Goal: Task Accomplishment & Management: Manage account settings

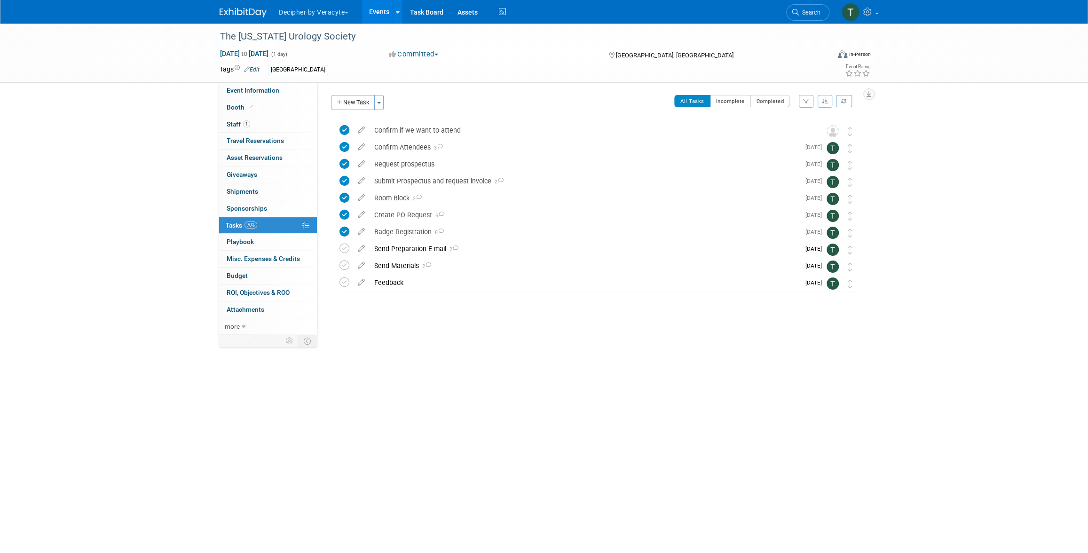
click at [379, 15] on link "Events" at bounding box center [379, 12] width 34 height 24
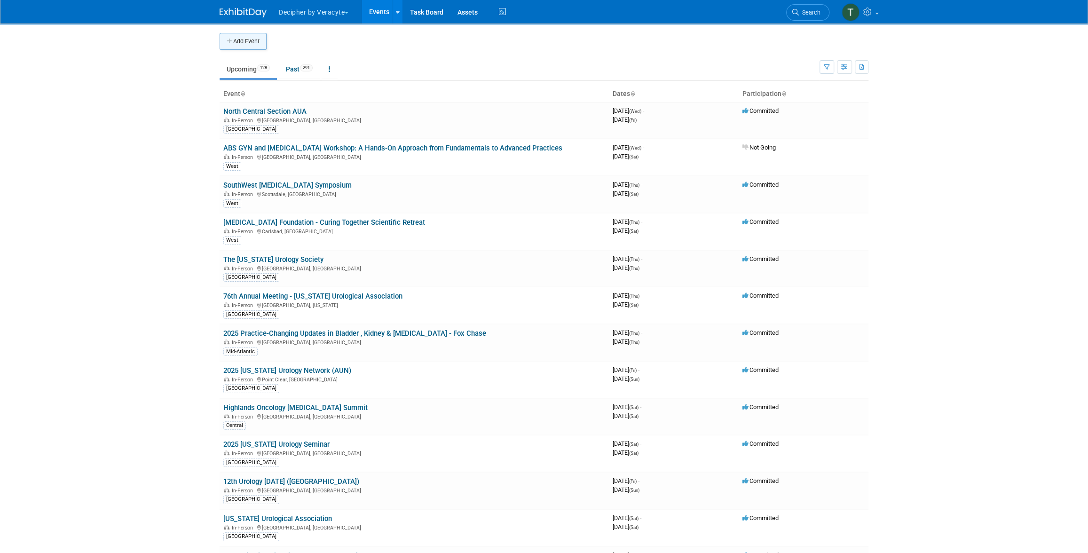
click at [235, 36] on button "Add Event" at bounding box center [243, 41] width 47 height 17
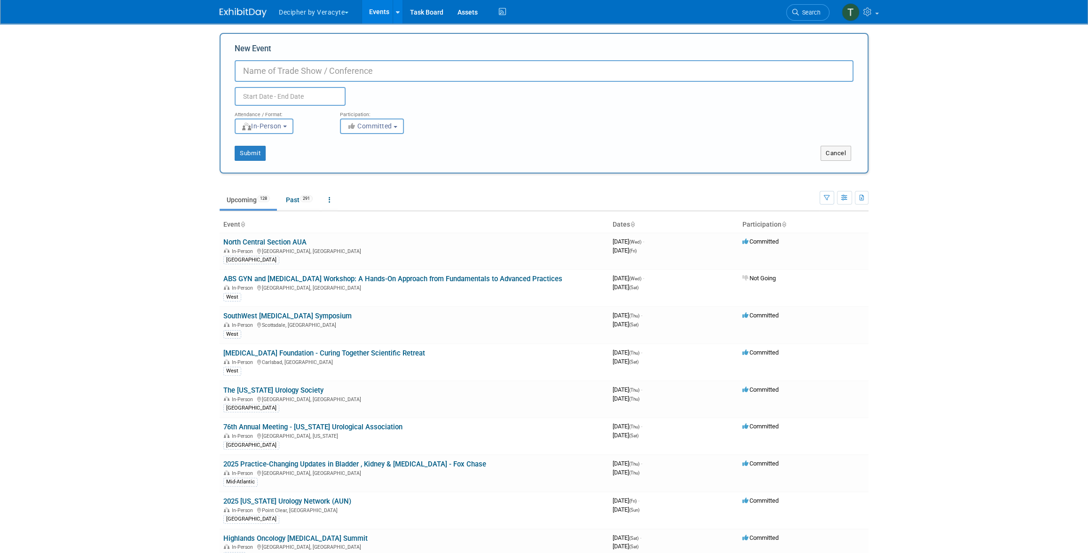
click at [384, 22] on link "Events" at bounding box center [379, 12] width 34 height 24
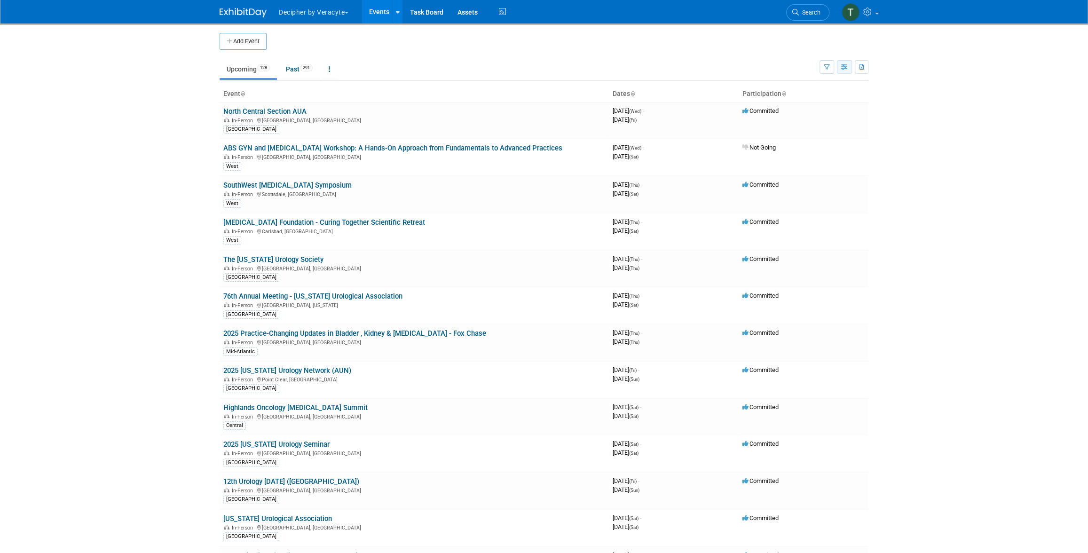
click at [842, 71] on button "button" at bounding box center [844, 67] width 15 height 14
click at [816, 127] on link "Calendar View" at bounding box center [804, 128] width 79 height 13
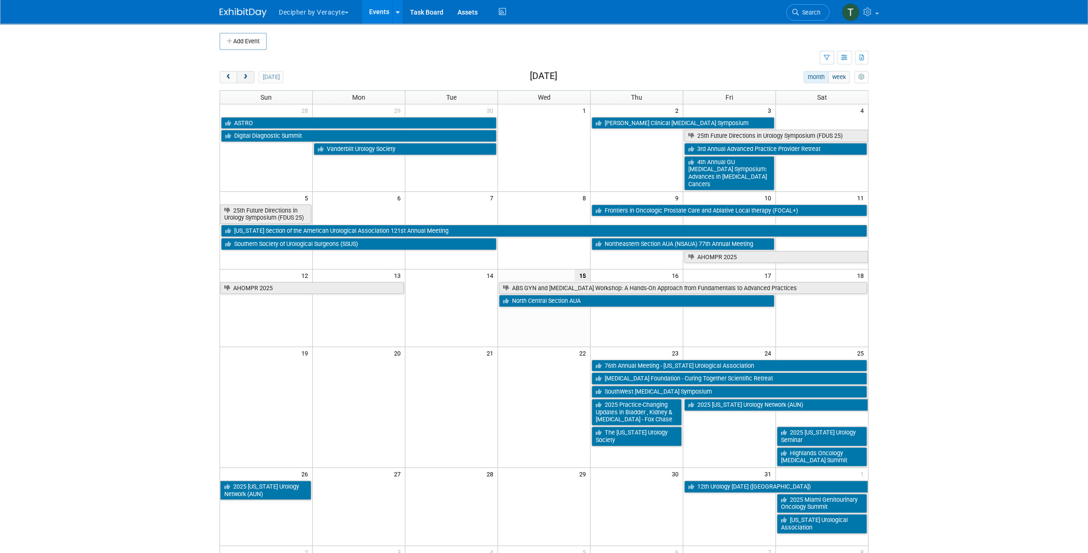
click at [244, 78] on span "next" at bounding box center [245, 77] width 7 height 6
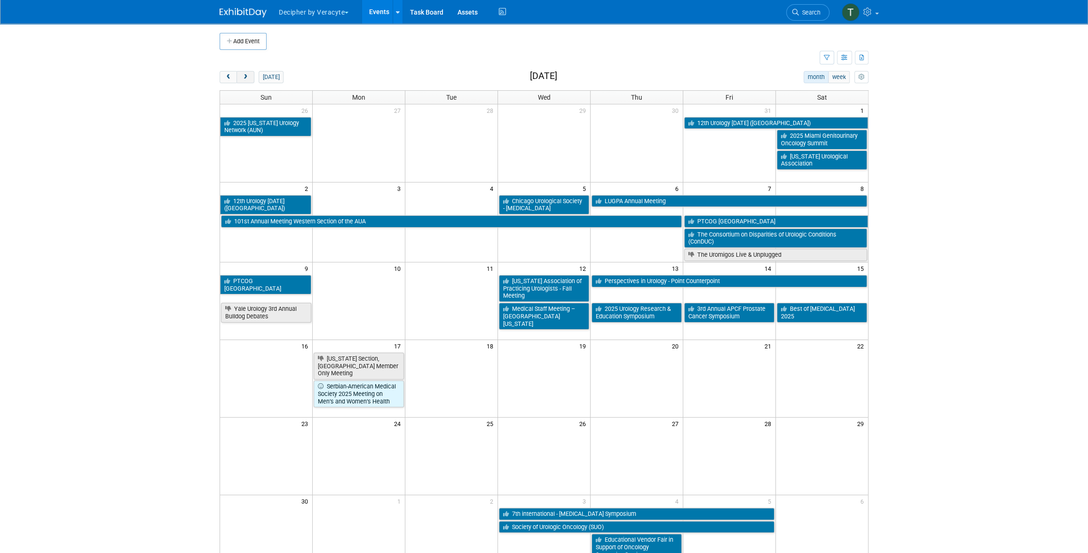
click at [244, 78] on span "next" at bounding box center [245, 77] width 7 height 6
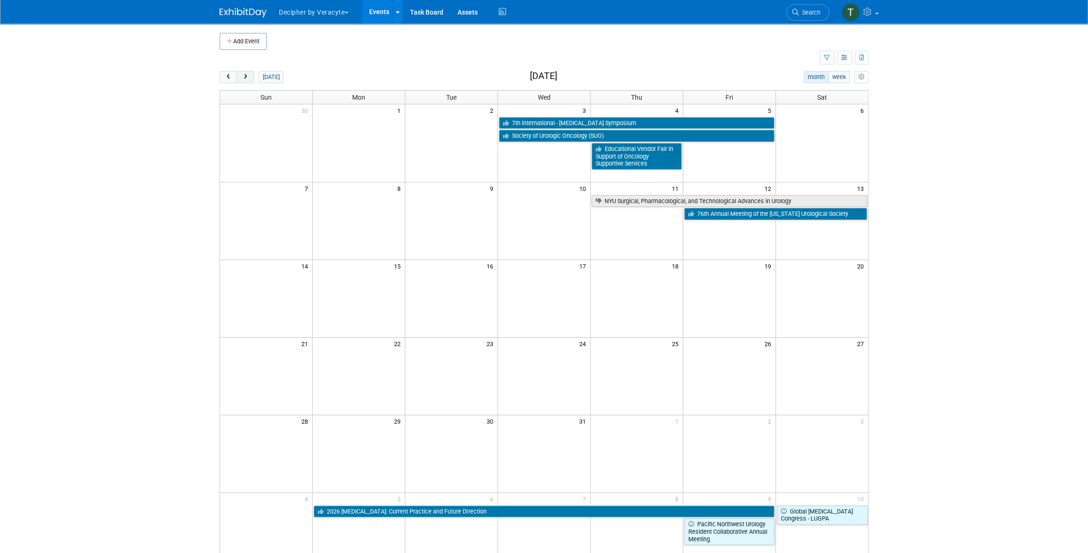
click at [244, 78] on span "next" at bounding box center [245, 77] width 7 height 6
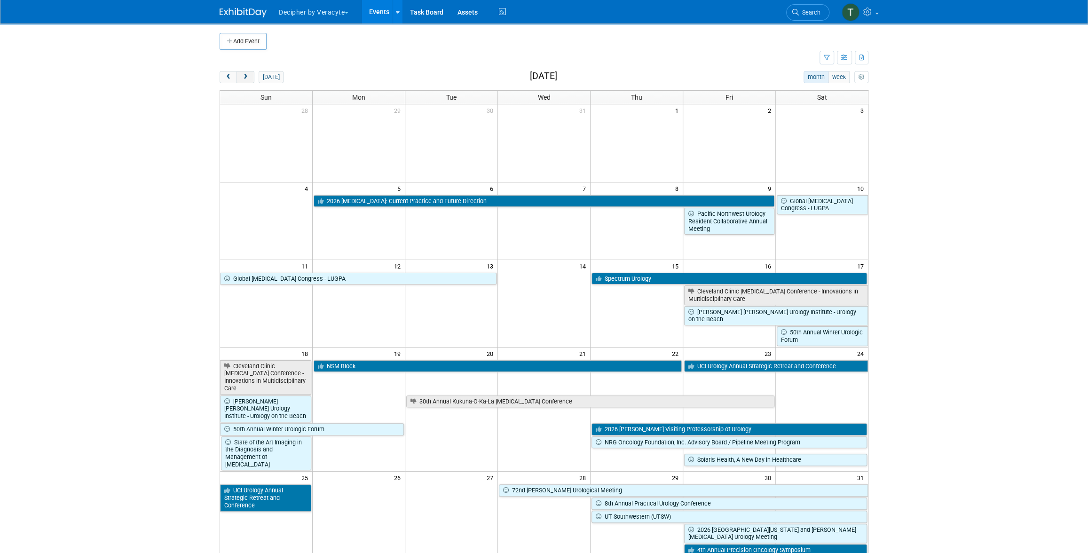
click at [244, 78] on span "next" at bounding box center [245, 77] width 7 height 6
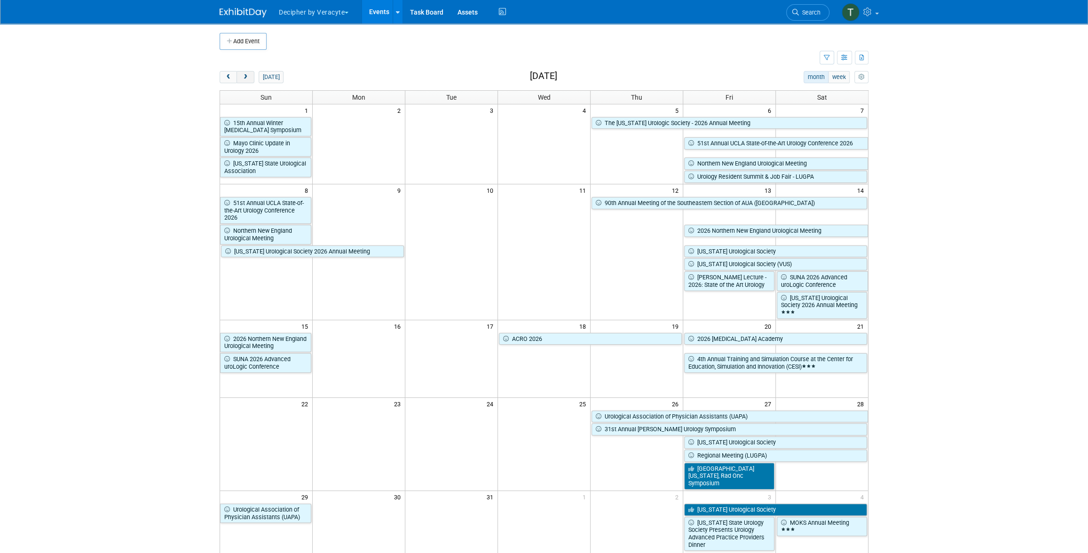
click at [244, 78] on span "next" at bounding box center [245, 77] width 7 height 6
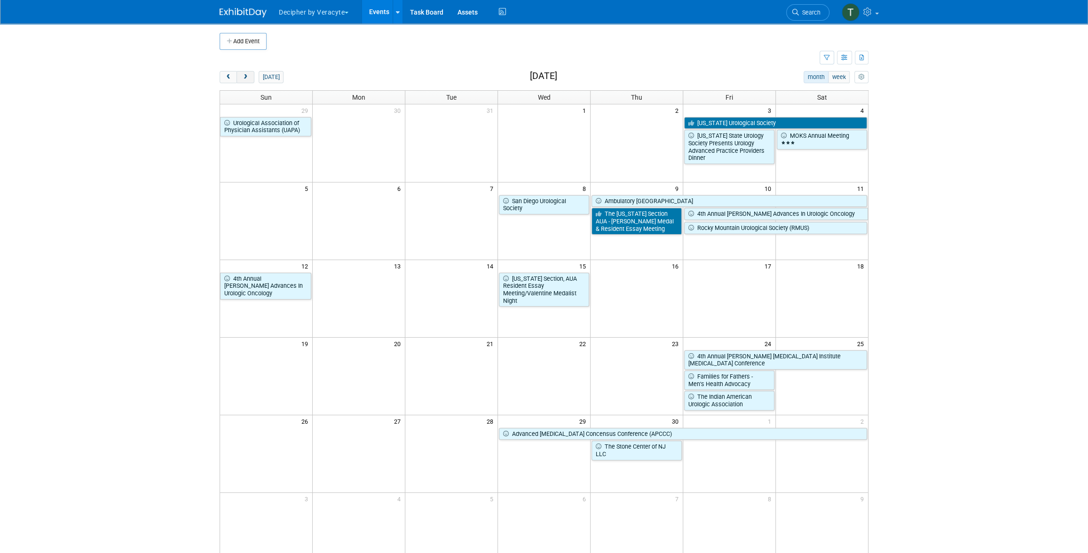
click at [244, 78] on span "next" at bounding box center [245, 77] width 7 height 6
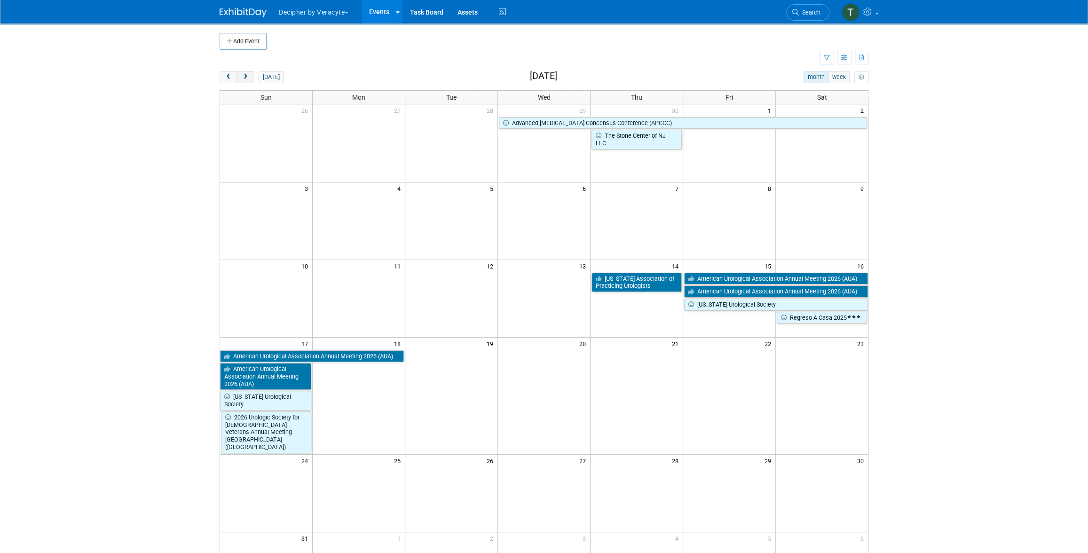
click at [244, 78] on span "next" at bounding box center [245, 77] width 7 height 6
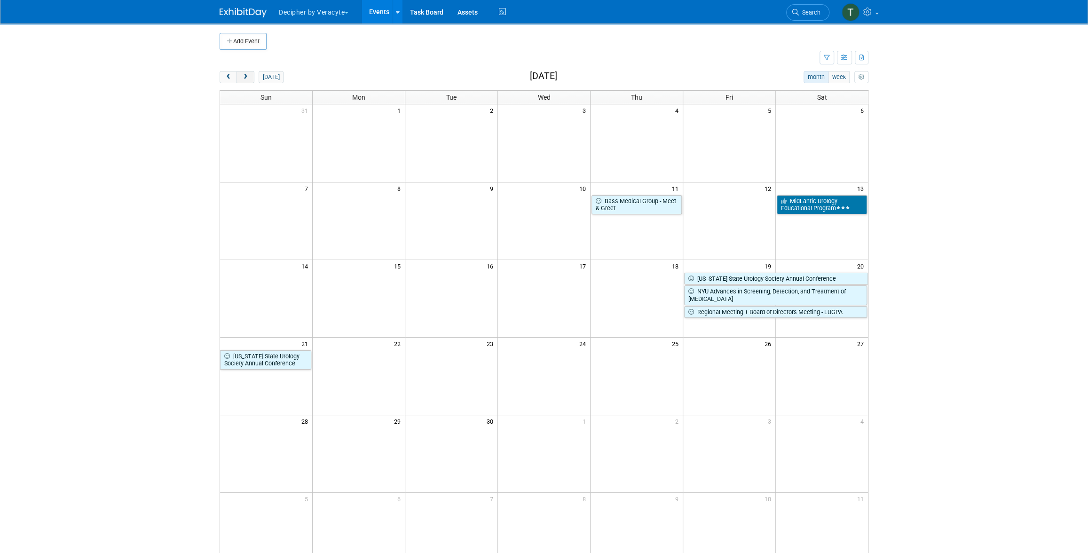
click at [244, 78] on span "next" at bounding box center [245, 77] width 7 height 6
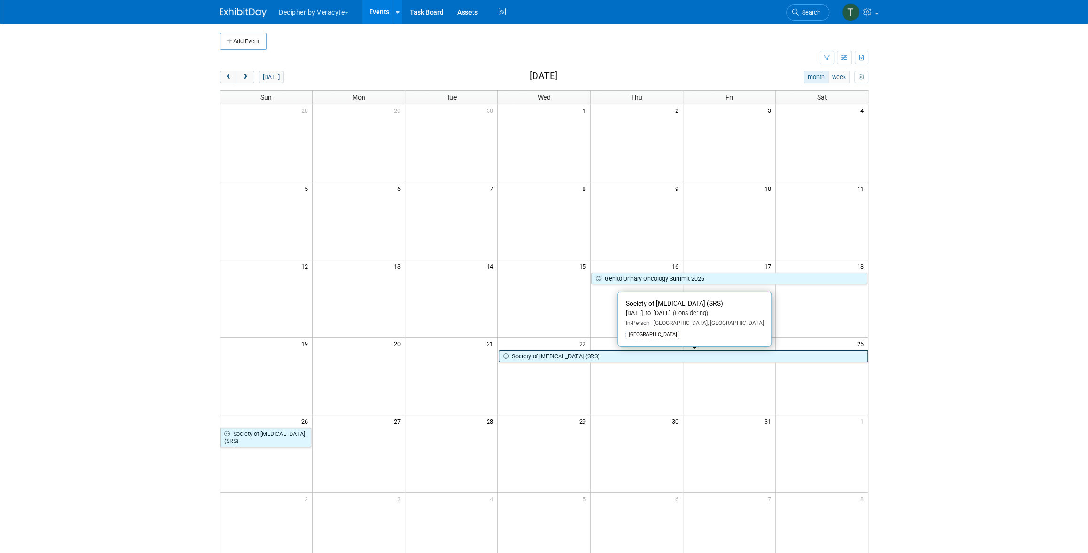
click at [535, 355] on link "Society of [MEDICAL_DATA] (SRS)" at bounding box center [683, 356] width 369 height 12
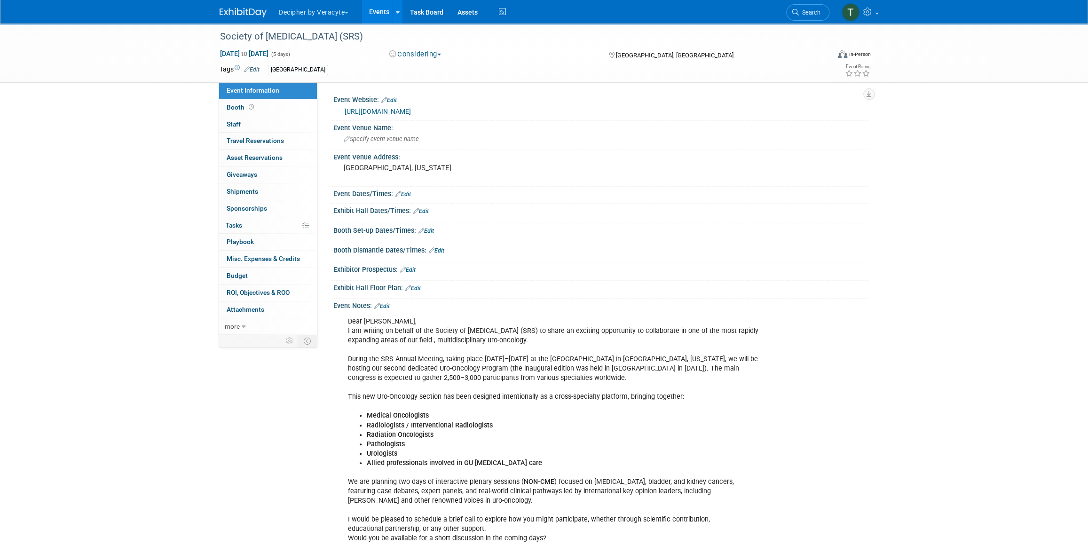
scroll to position [146, 0]
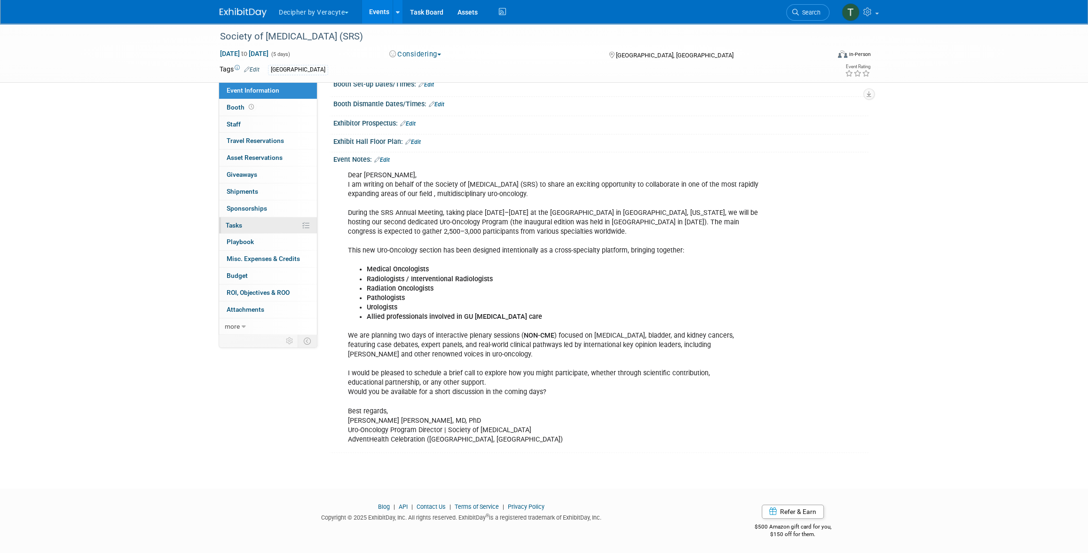
click at [250, 224] on link "0% Tasks 0%" at bounding box center [268, 225] width 98 height 16
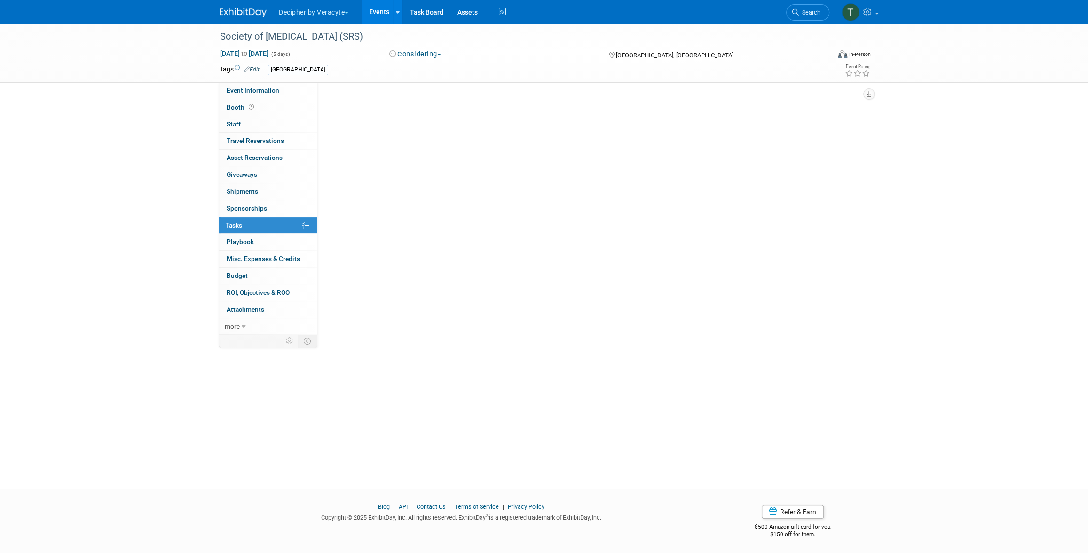
scroll to position [0, 0]
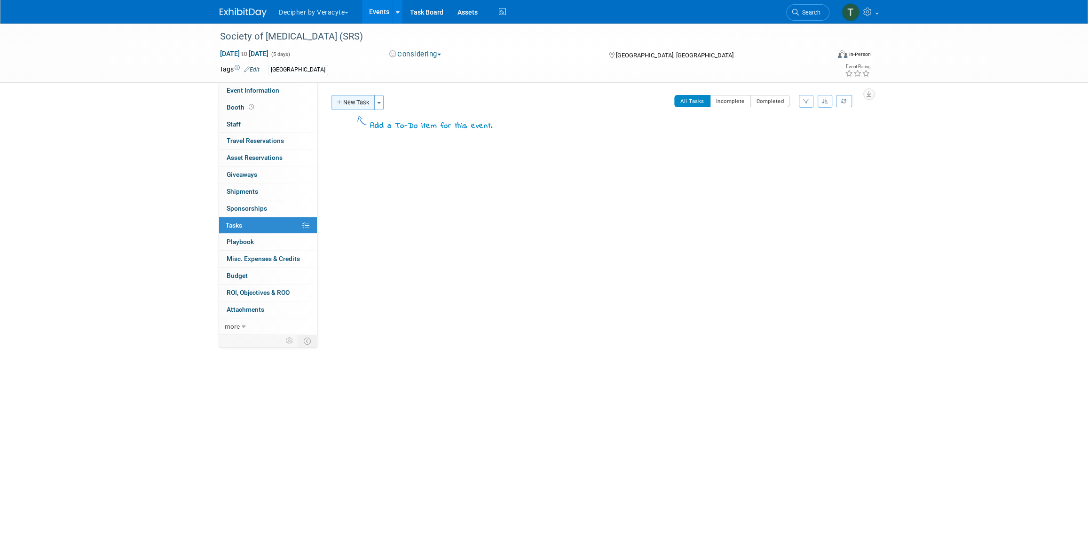
click at [353, 109] on button "New Task" at bounding box center [352, 102] width 43 height 15
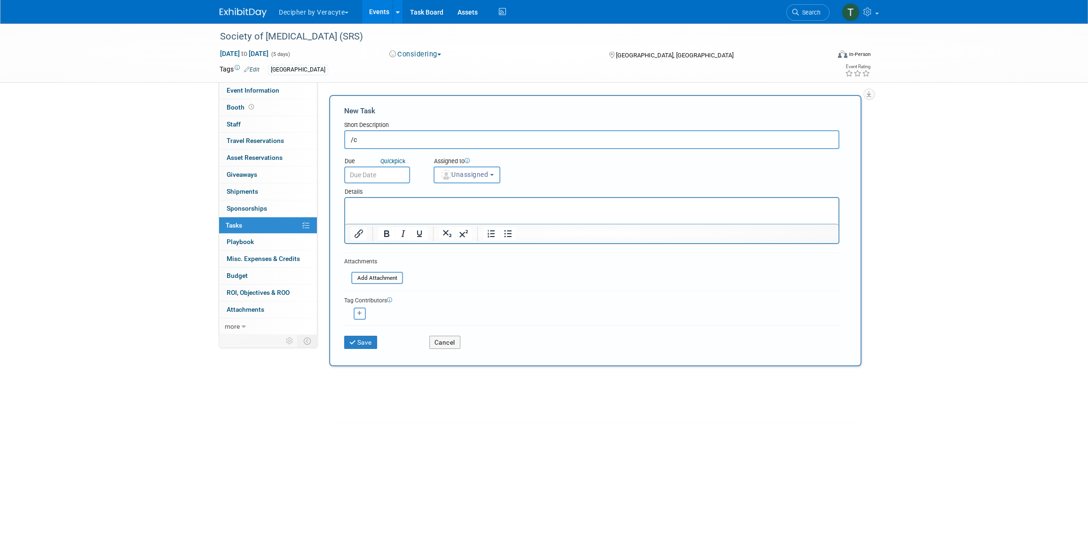
type input "/"
type input "Confirm if we can attend"
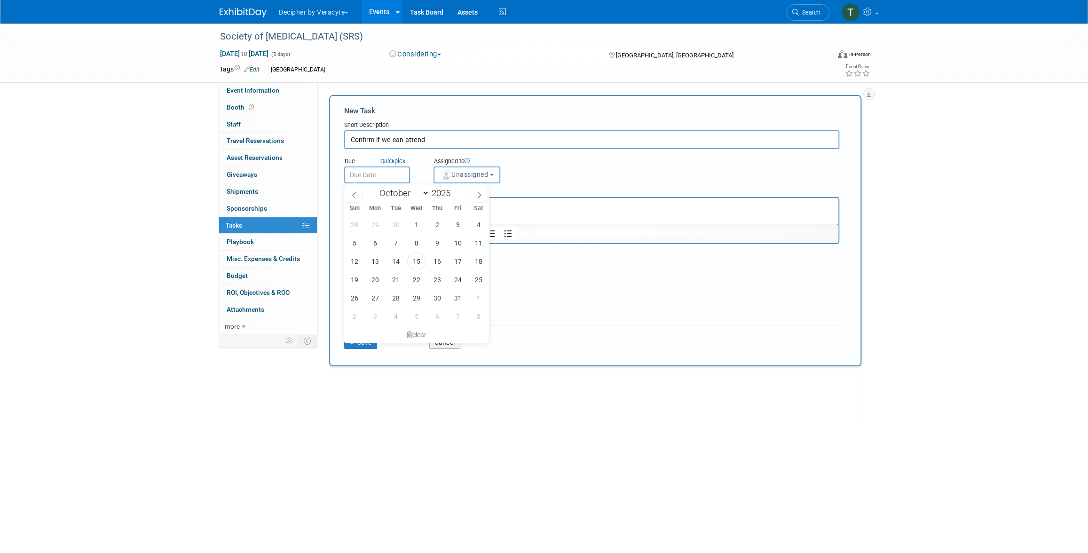
click at [368, 178] on input "text" at bounding box center [377, 174] width 66 height 17
click at [416, 319] on span "5" at bounding box center [416, 316] width 18 height 18
type input "[DATE]"
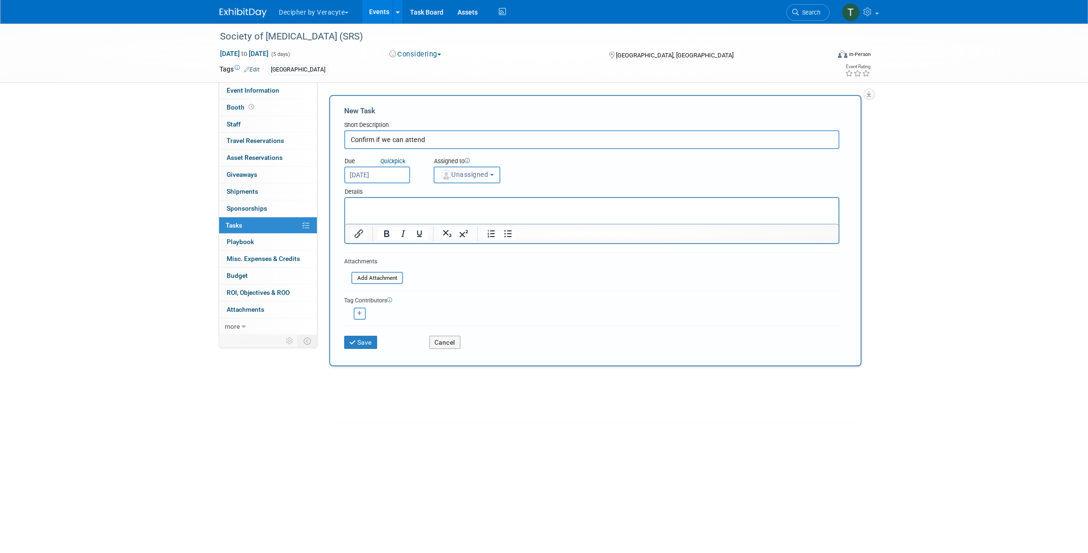
click at [457, 167] on button "Unassigned" at bounding box center [467, 174] width 67 height 17
click at [475, 196] on input "text" at bounding box center [483, 197] width 94 height 16
type input "[PERSON_NAME]"
drag, startPoint x: 458, startPoint y: 223, endPoint x: 448, endPoint y: 233, distance: 14.3
click at [458, 223] on label "[PERSON_NAME] (me)" at bounding box center [488, 217] width 98 height 15
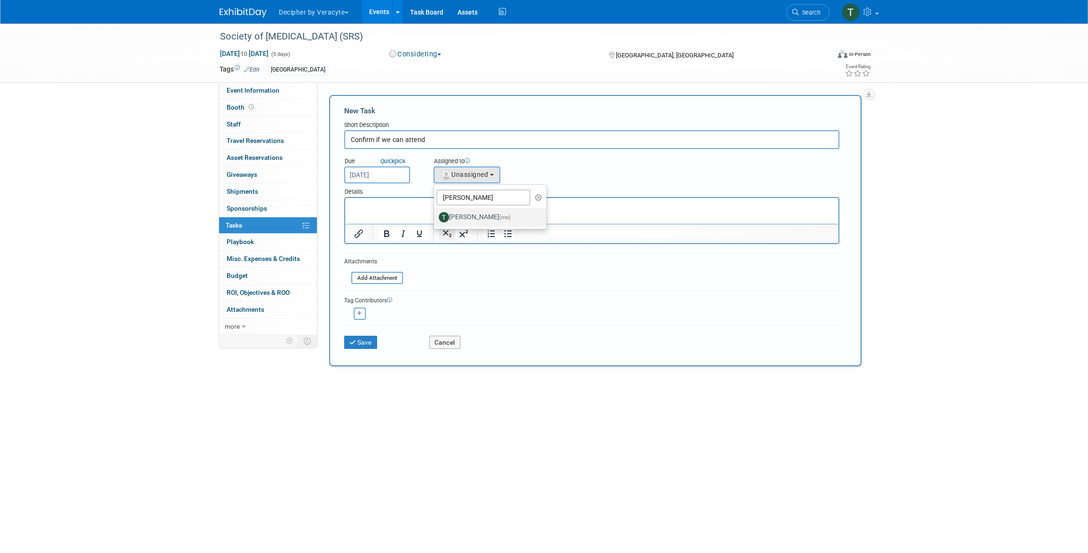
click at [435, 219] on input "[PERSON_NAME] (me)" at bounding box center [432, 216] width 6 height 6
select select "3ceeba8c-a19a-4597-a609-6fba7c9a515a"
click at [376, 336] on button "Save" at bounding box center [360, 342] width 33 height 13
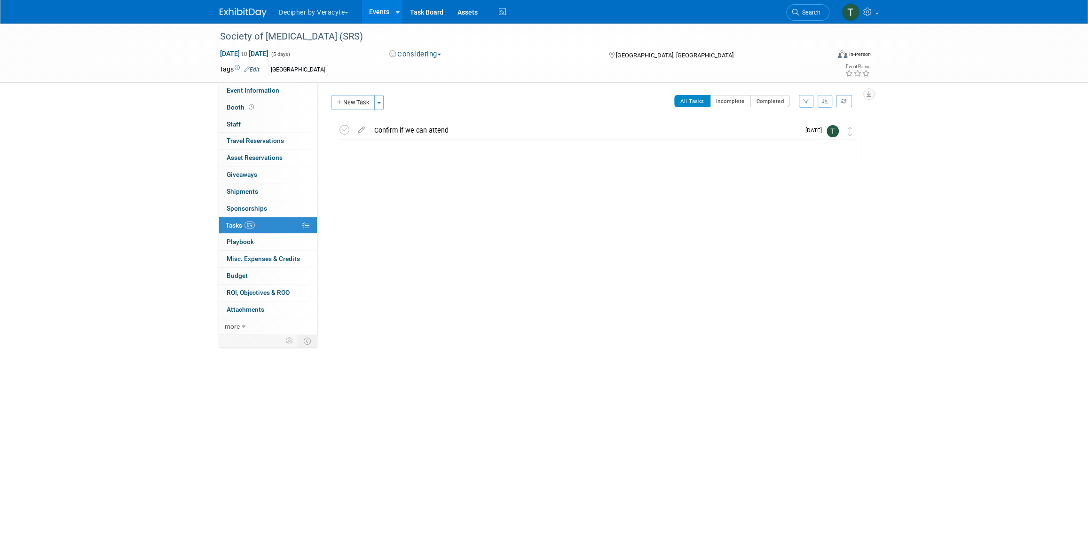
click at [456, 129] on div "Confirm if we can attend" at bounding box center [585, 130] width 430 height 16
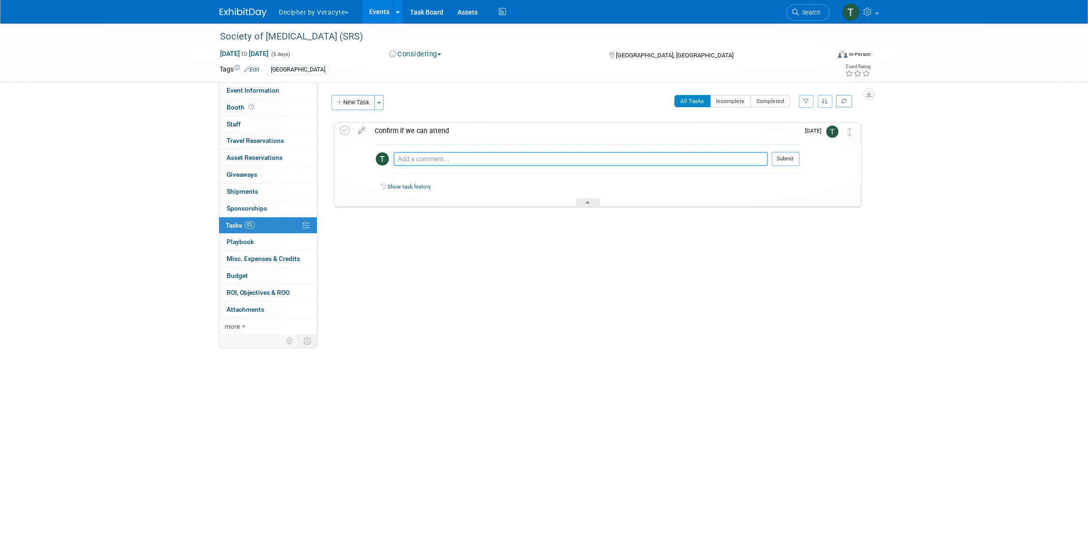
click at [459, 158] on textarea at bounding box center [581, 159] width 374 height 14
paste textarea "10461"
drag, startPoint x: 458, startPoint y: 158, endPoint x: 531, endPoint y: 156, distance: 72.9
click at [531, 155] on textarea "organizer: 10461" at bounding box center [581, 159] width 374 height 14
paste textarea "[EMAIL_ADDRESS][DOMAIN_NAME]>"
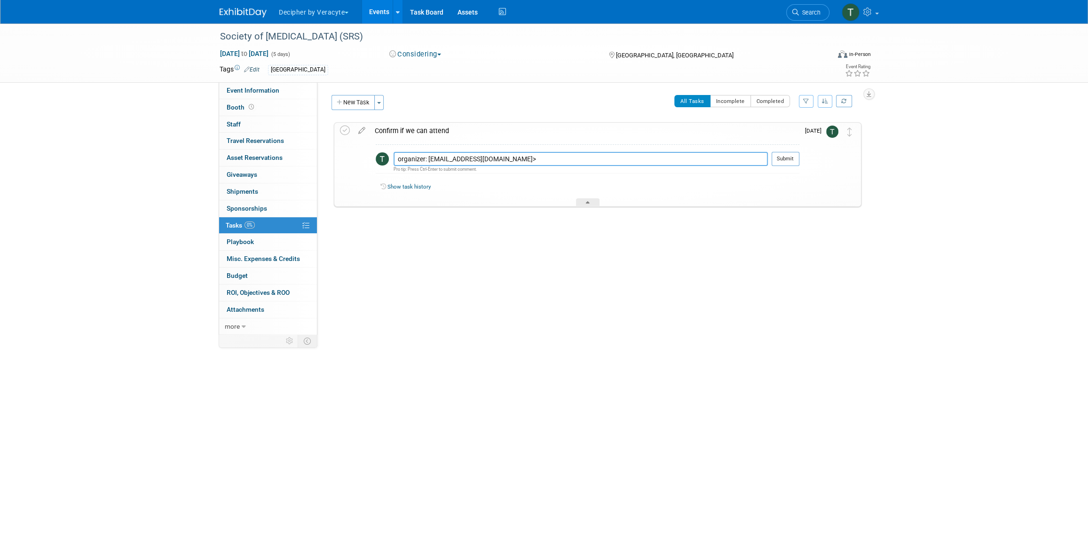
click at [686, 153] on textarea "organizer: [EMAIL_ADDRESS][DOMAIN_NAME]>" at bounding box center [581, 159] width 374 height 14
click at [686, 157] on textarea "organizer: [EMAIL_ADDRESS][DOMAIN_NAME]>" at bounding box center [581, 159] width 374 height 14
type textarea "organizer: [EMAIL_ADDRESS][DOMAIN_NAME]"
click at [781, 158] on button "Submit" at bounding box center [786, 159] width 28 height 14
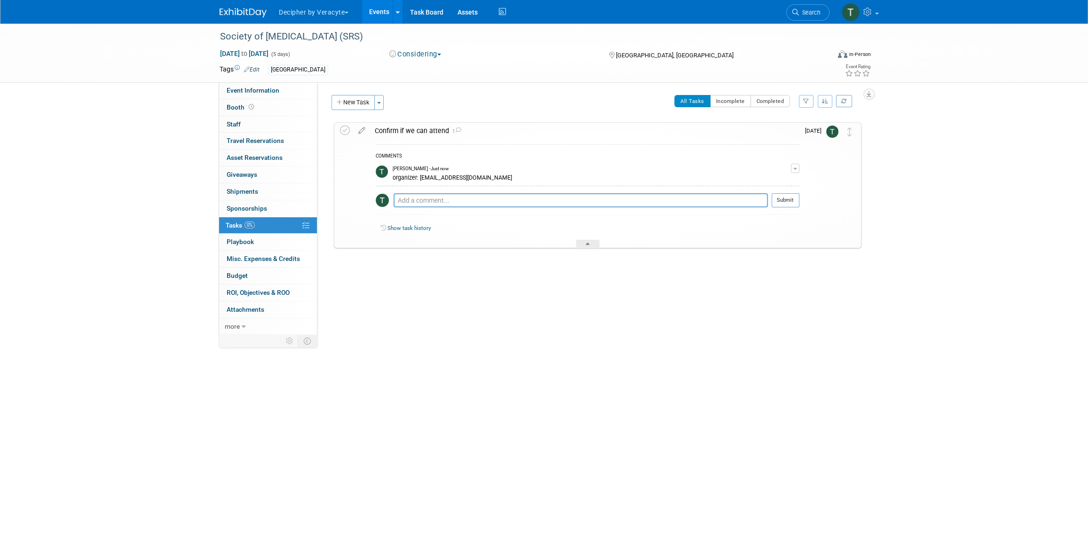
click at [797, 168] on span "button" at bounding box center [795, 169] width 4 height 2
click at [765, 185] on link "Edit Comment" at bounding box center [762, 181] width 74 height 13
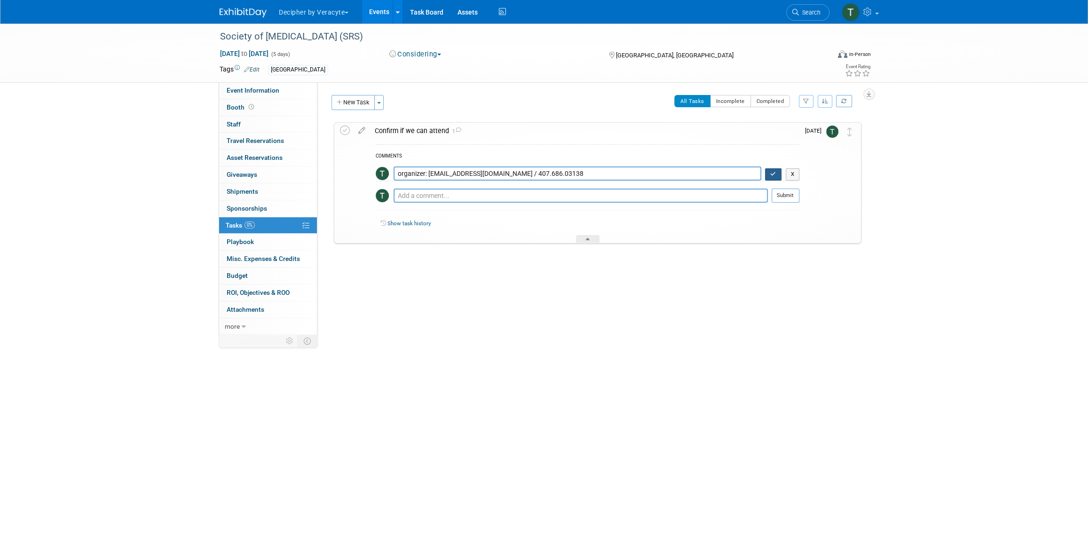
type textarea "organizer: [EMAIL_ADDRESS][DOMAIN_NAME] / 407.686.03138"
click at [771, 178] on button "button" at bounding box center [773, 174] width 16 height 12
